Goal: Task Accomplishment & Management: Manage account settings

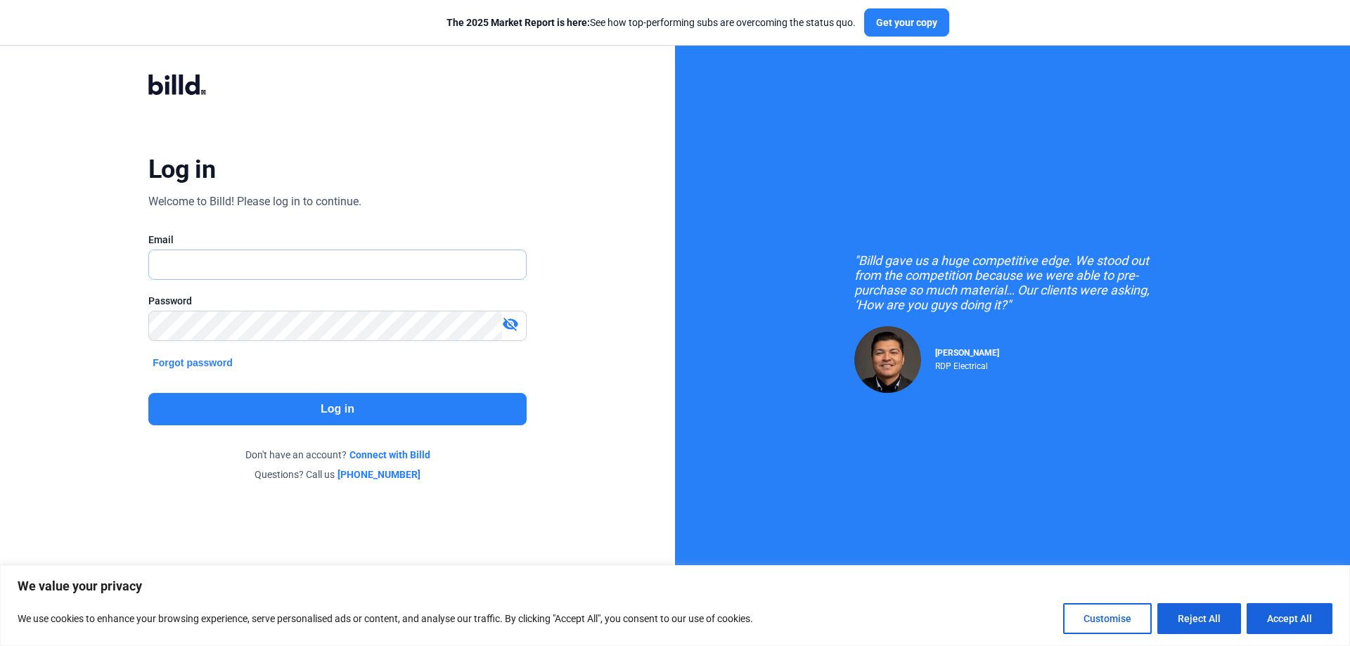
type input "[PERSON_NAME][EMAIL_ADDRESS][DOMAIN_NAME]"
click at [335, 415] on button "Log in" at bounding box center [337, 409] width 378 height 32
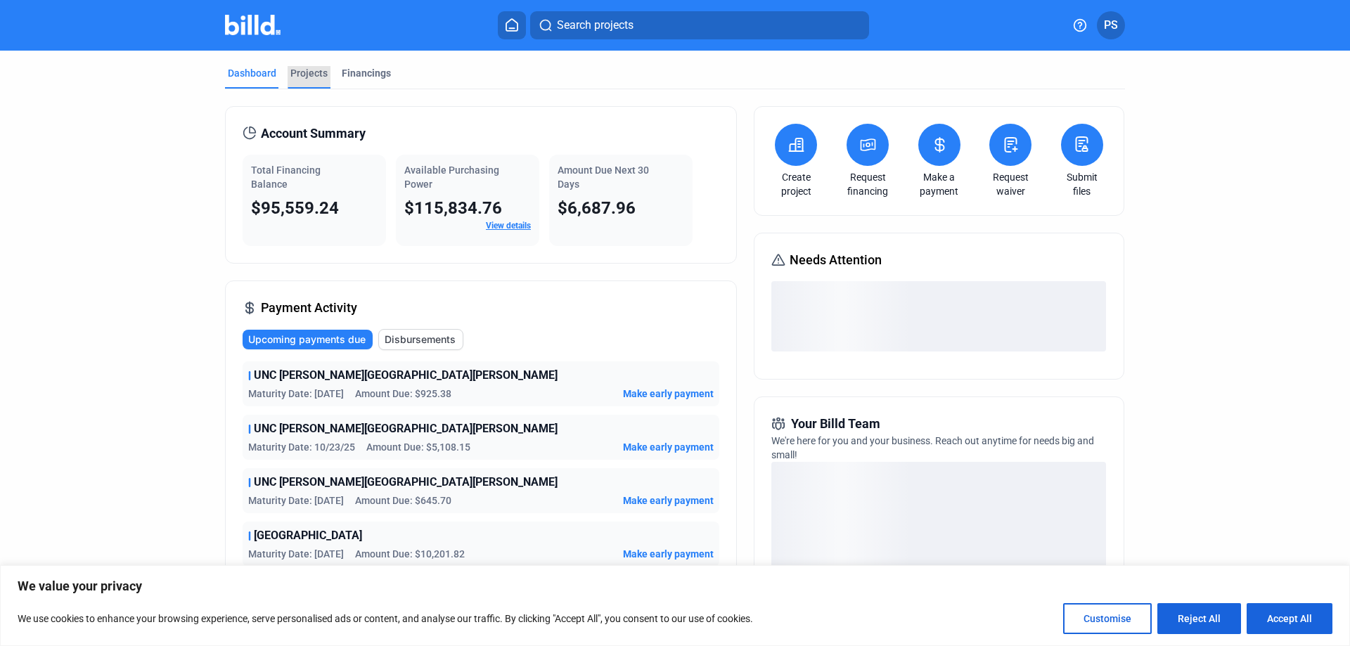
click at [304, 69] on div "Projects" at bounding box center [308, 73] width 37 height 14
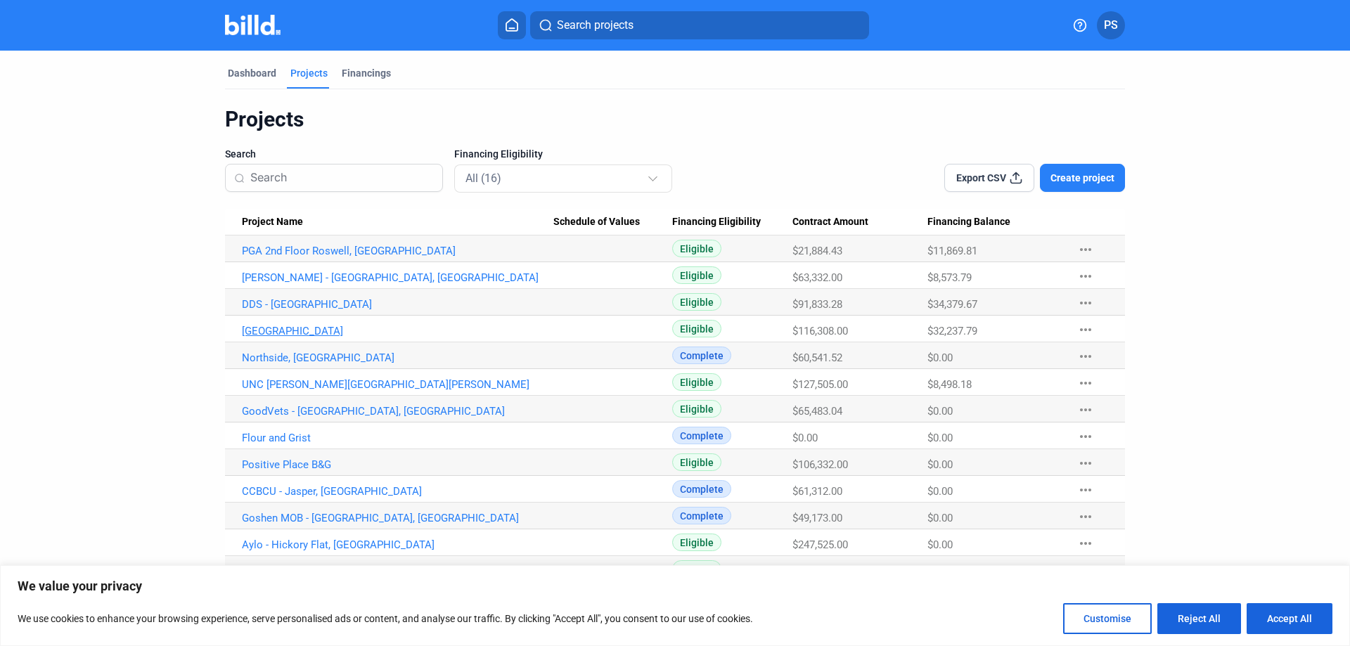
click at [293, 332] on link "[GEOGRAPHIC_DATA]" at bounding box center [397, 331] width 311 height 13
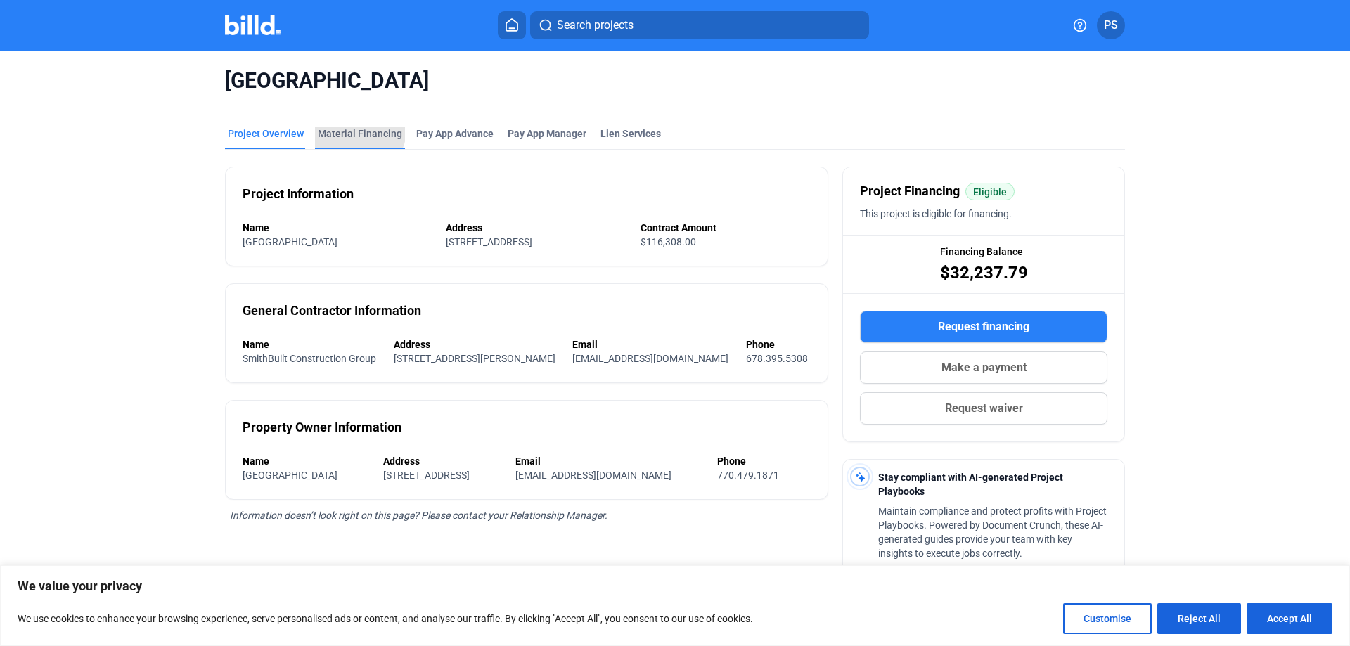
click at [353, 130] on div "Material Financing" at bounding box center [360, 134] width 84 height 14
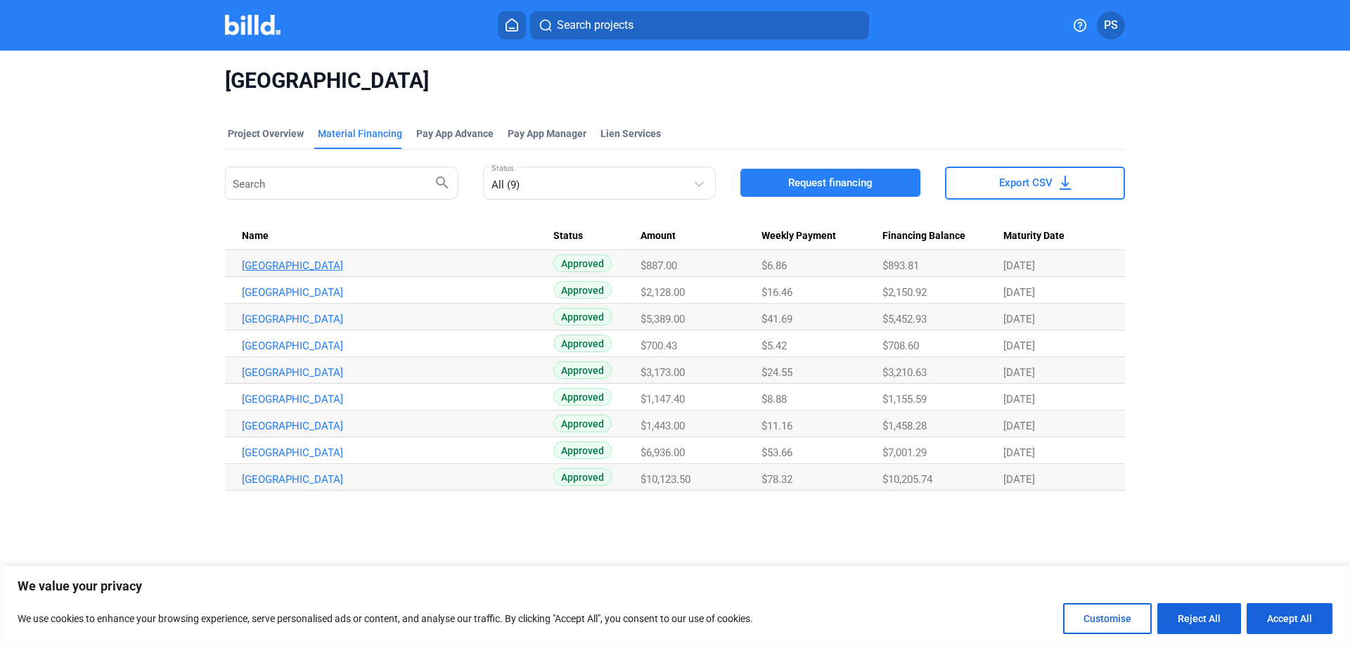
click at [359, 266] on link "[GEOGRAPHIC_DATA]" at bounding box center [397, 265] width 311 height 13
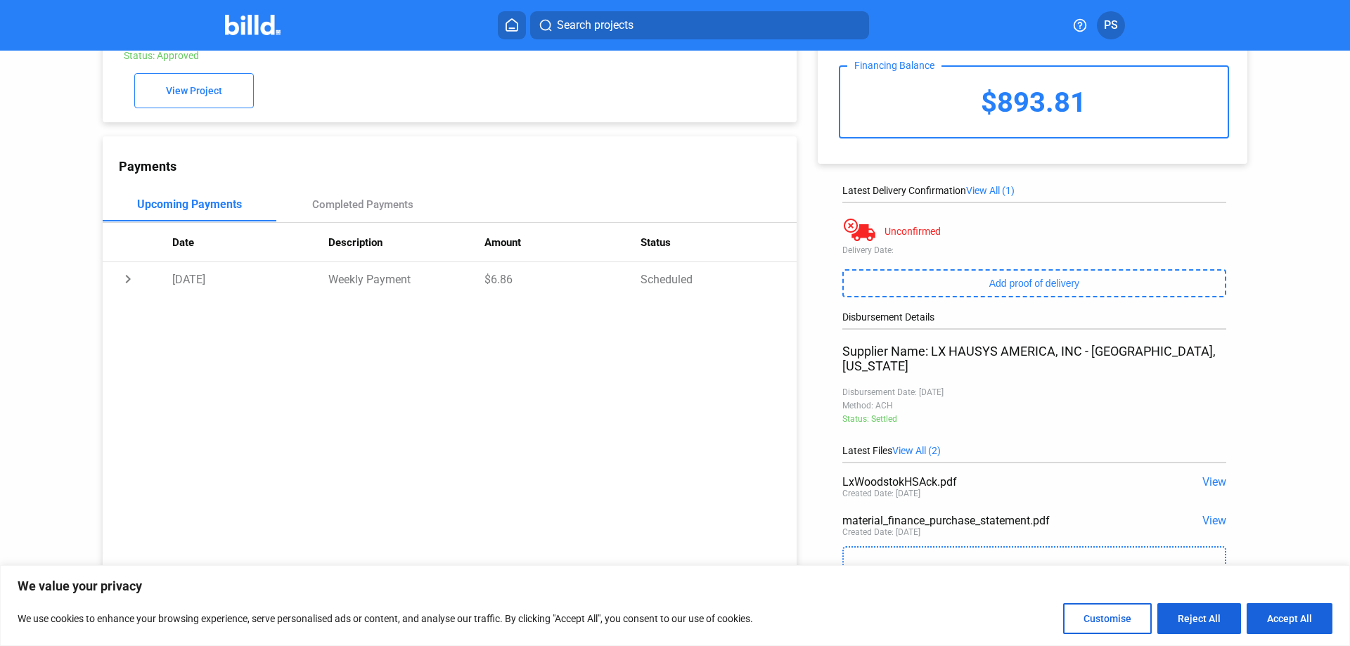
scroll to position [80, 0]
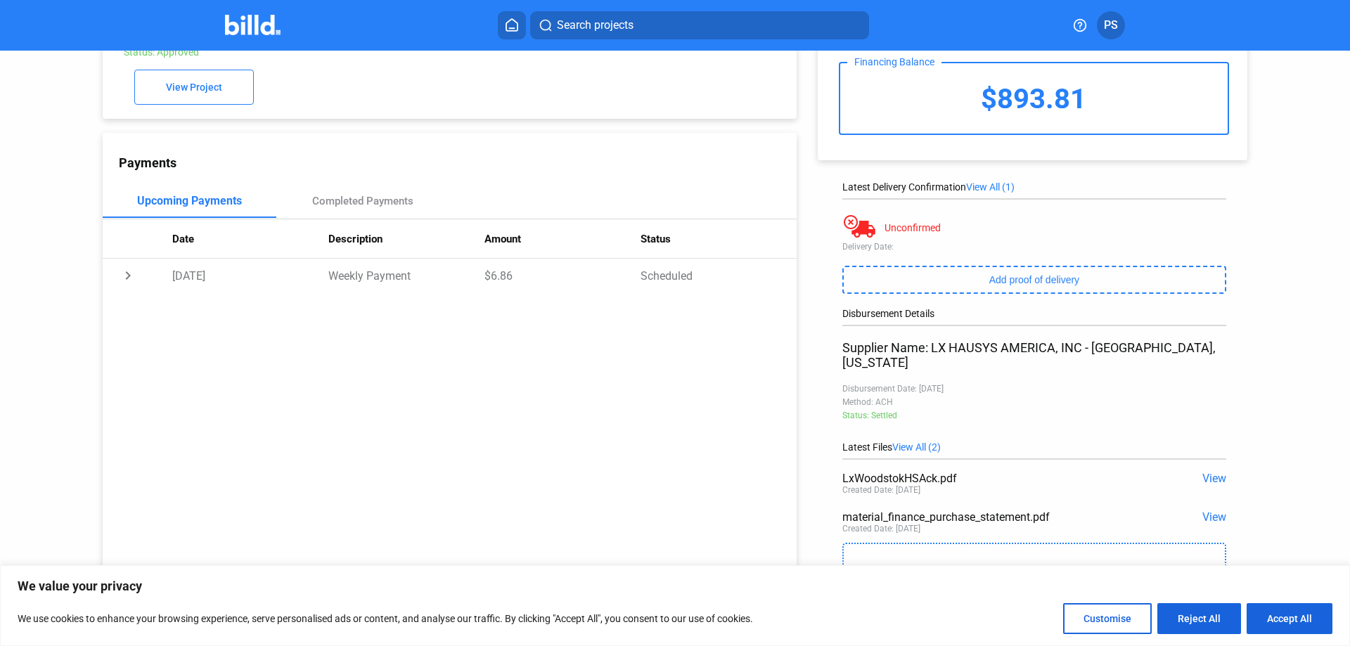
click at [1208, 472] on span "View" at bounding box center [1214, 478] width 24 height 13
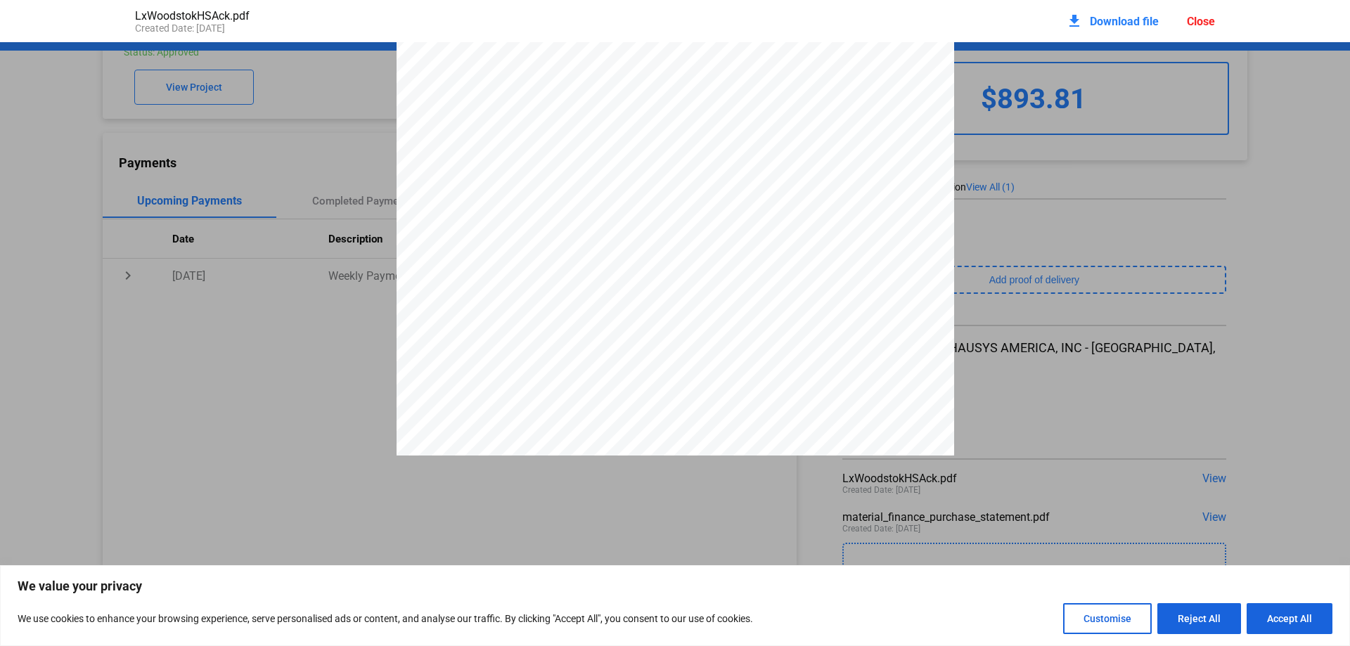
scroll to position [0, 0]
click at [1198, 16] on div "Close" at bounding box center [1201, 21] width 28 height 13
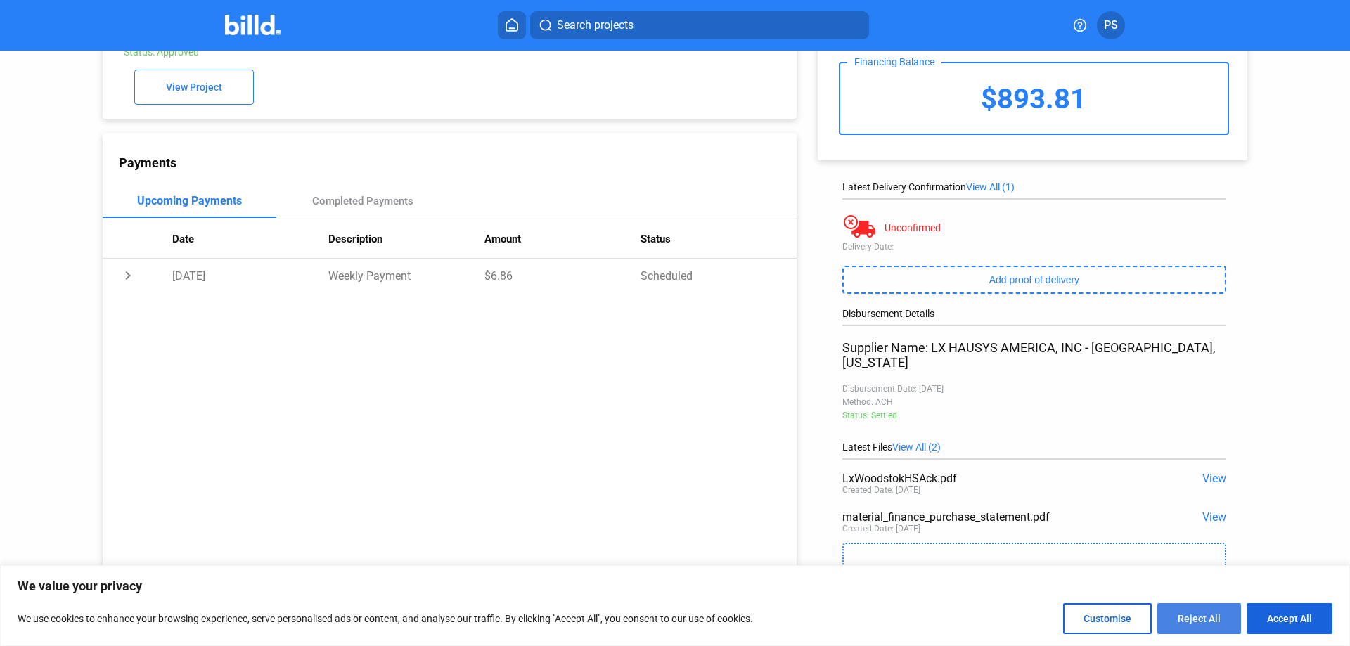
click at [1212, 617] on button "Reject All" at bounding box center [1199, 618] width 84 height 31
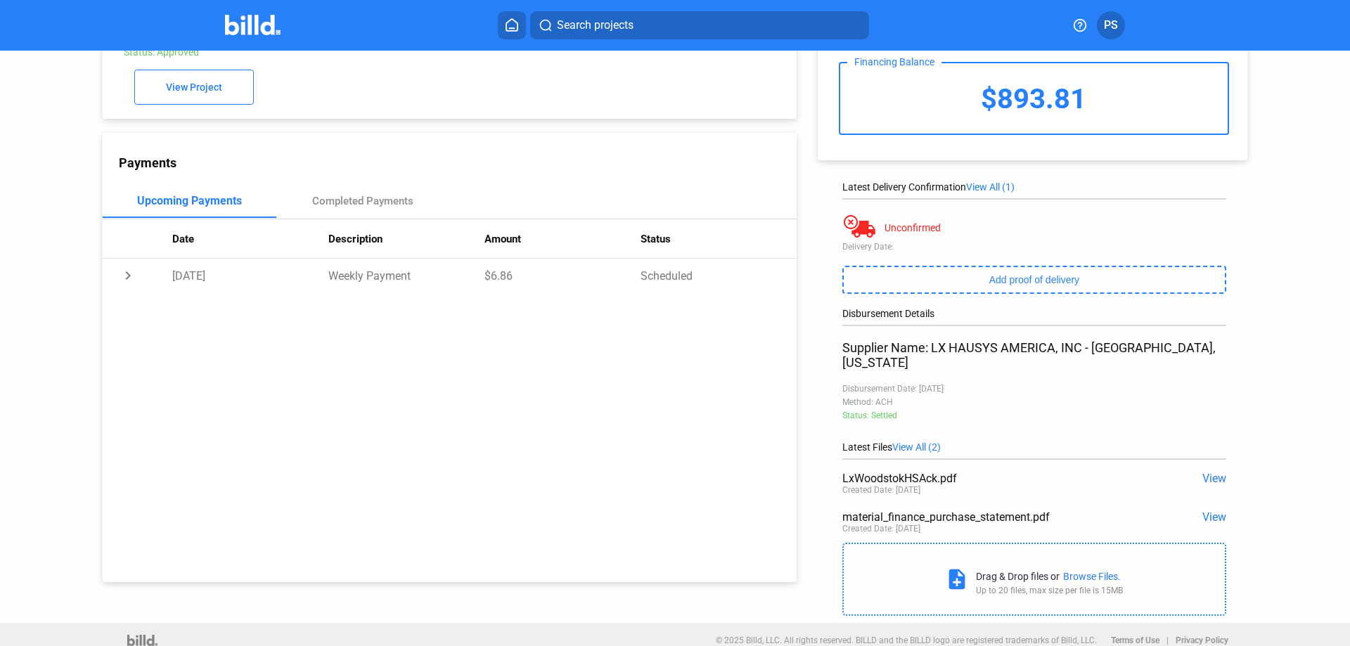
click at [1110, 25] on span "PS" at bounding box center [1111, 25] width 14 height 17
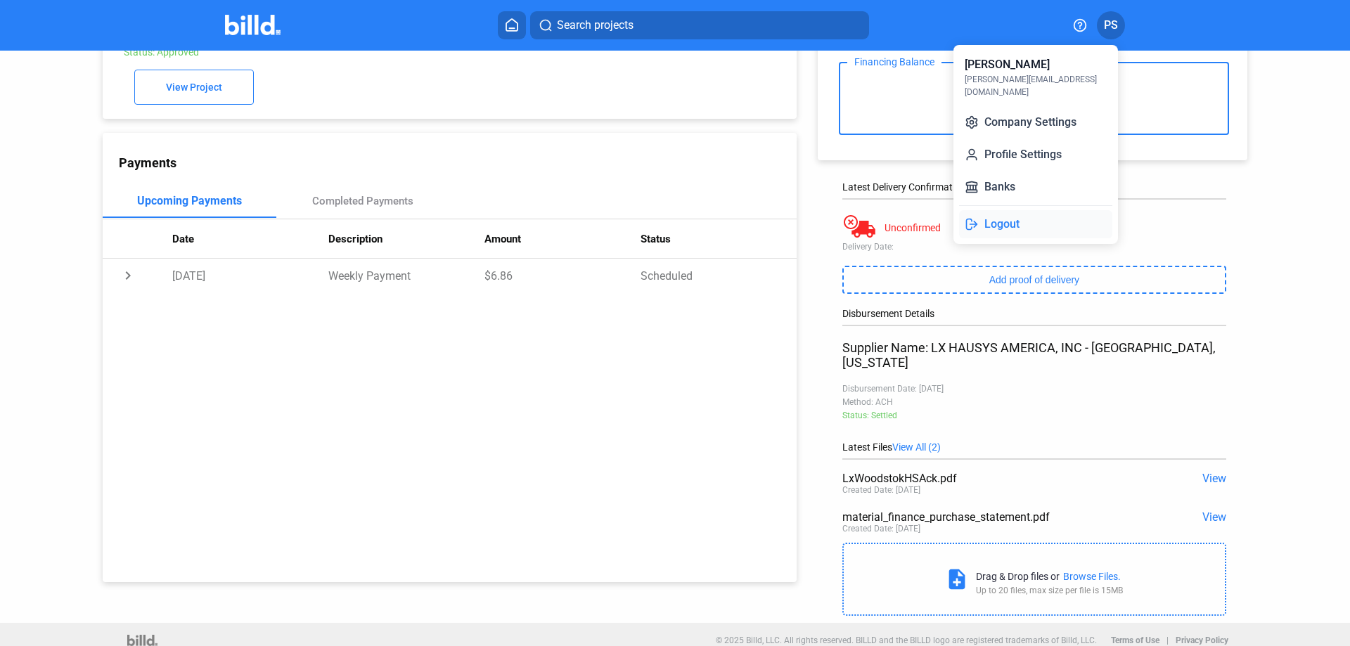
click at [1005, 210] on button "Logout" at bounding box center [1035, 224] width 153 height 28
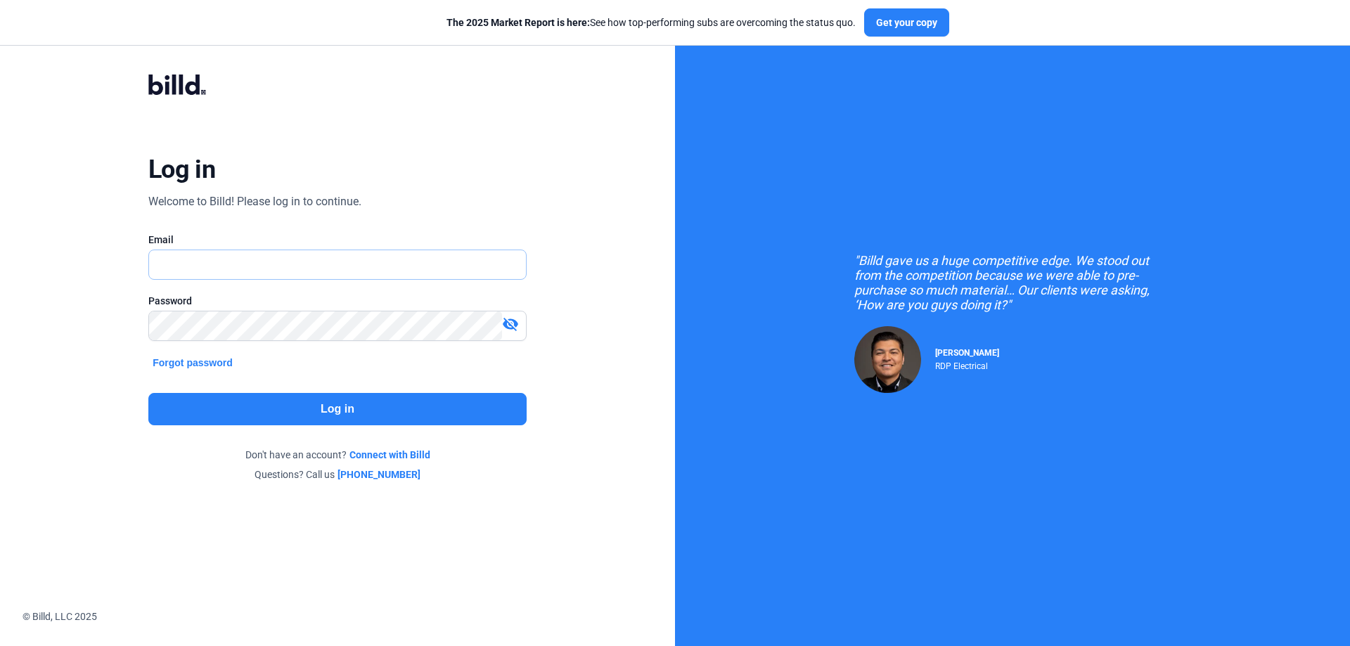
type input "[PERSON_NAME][EMAIL_ADDRESS][DOMAIN_NAME]"
